Goal: Information Seeking & Learning: Learn about a topic

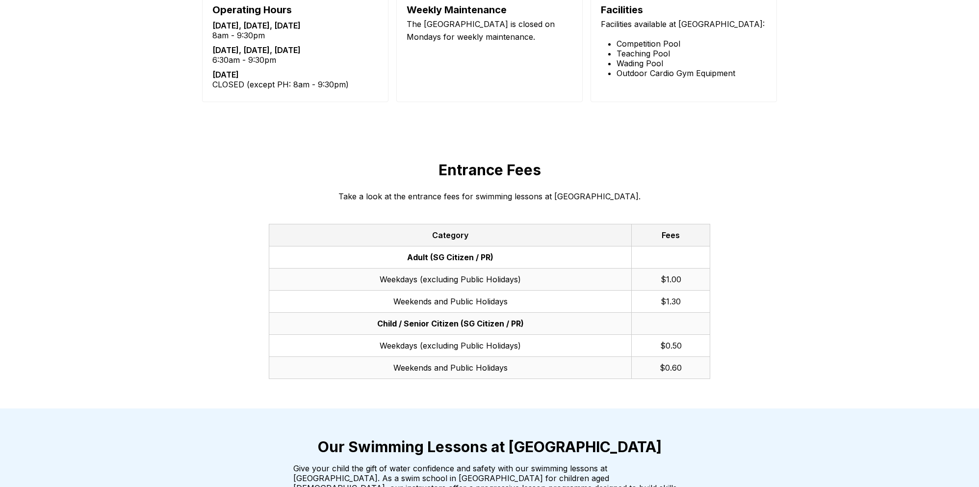
scroll to position [1310, 0]
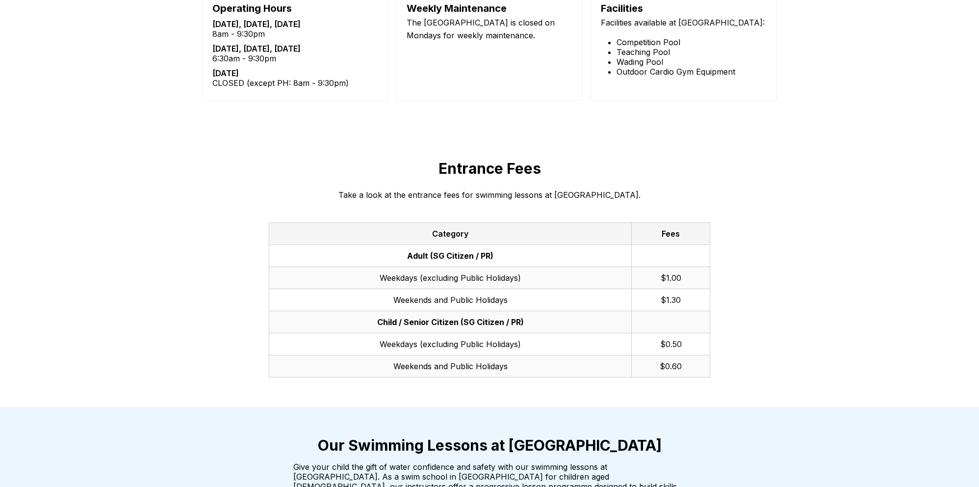
click at [542, 222] on th "Category" at bounding box center [450, 233] width 363 height 22
click at [492, 266] on td "Weekdays (excluding Public Holidays)" at bounding box center [450, 277] width 363 height 22
click at [462, 267] on td "Weekdays (excluding Public Holidays)" at bounding box center [450, 277] width 363 height 22
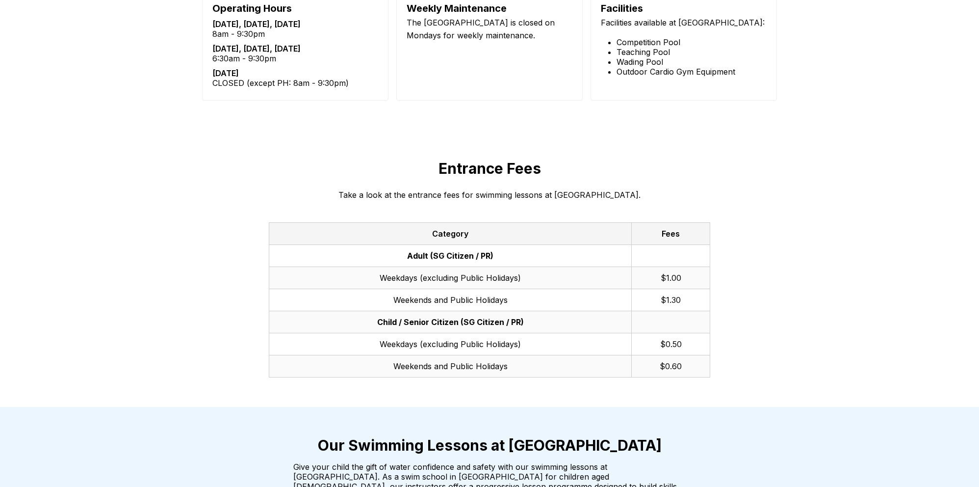
click at [726, 210] on div "Entrance Fees Take a look at the entrance fees for swimming lessons at [GEOGRAP…" at bounding box center [489, 268] width 707 height 277
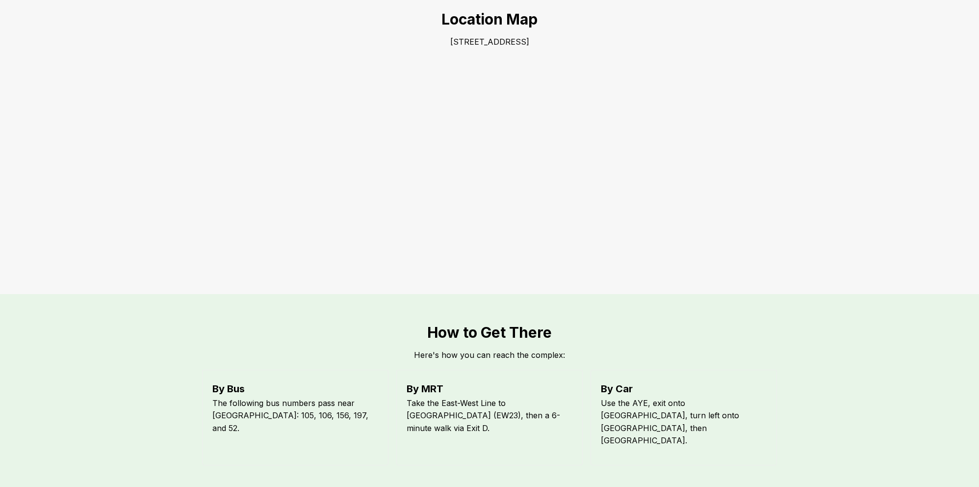
scroll to position [399, 0]
click at [748, 330] on h2 "How to Get There" at bounding box center [489, 330] width 707 height 18
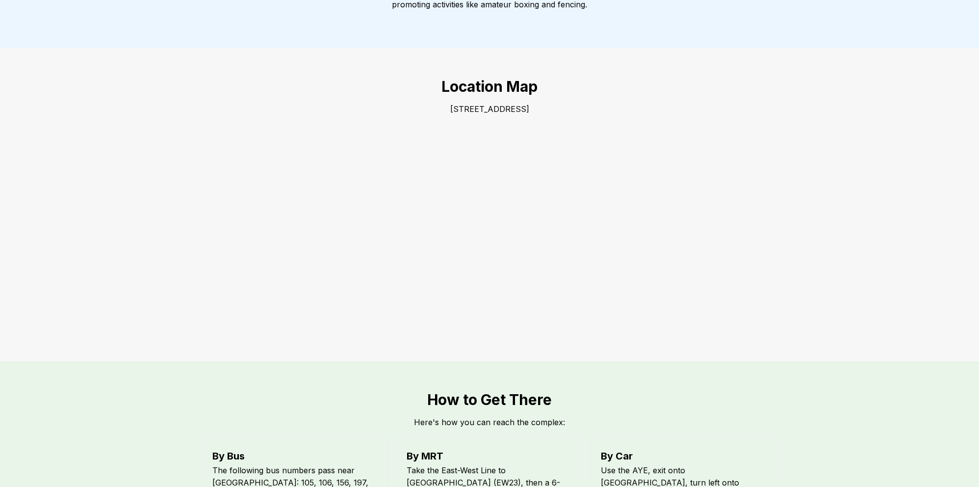
scroll to position [282, 0]
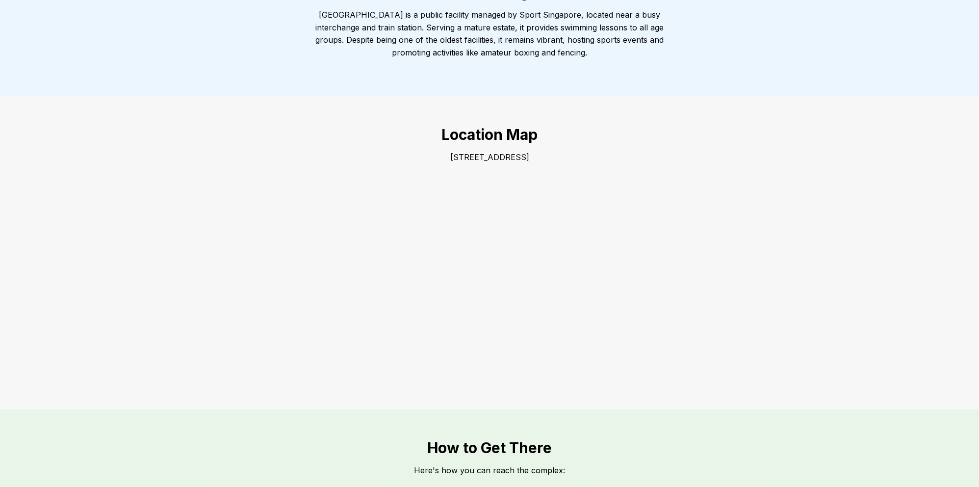
click at [255, 153] on div "Location Map [STREET_ADDRESS]" at bounding box center [489, 252] width 707 height 313
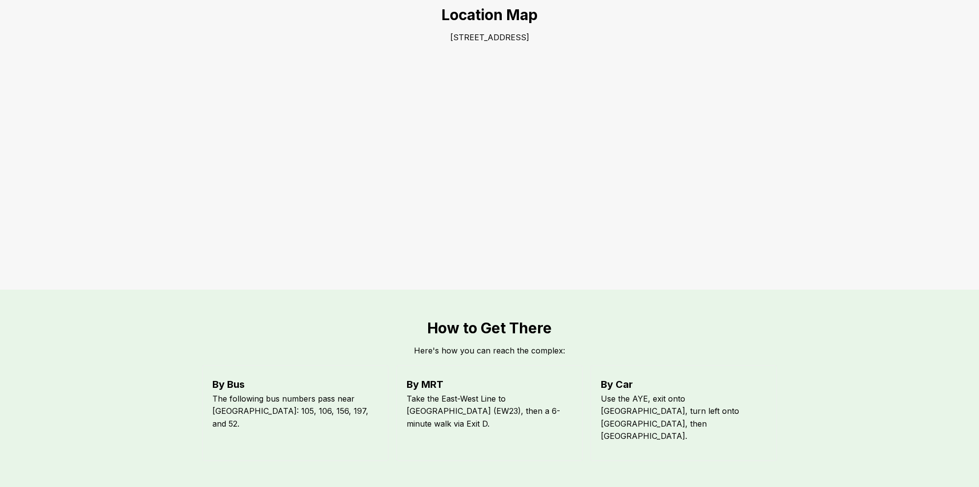
scroll to position [0, 0]
